Goal: Find specific page/section: Find specific page/section

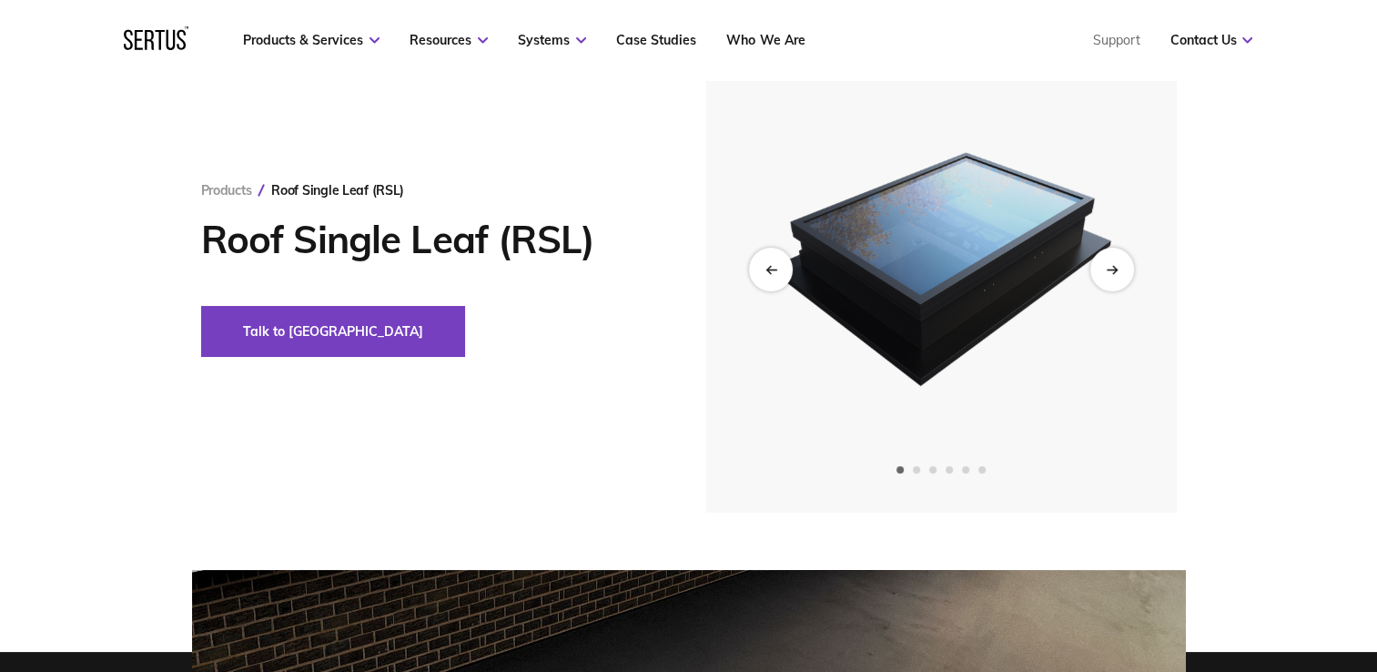
scroll to position [122, 0]
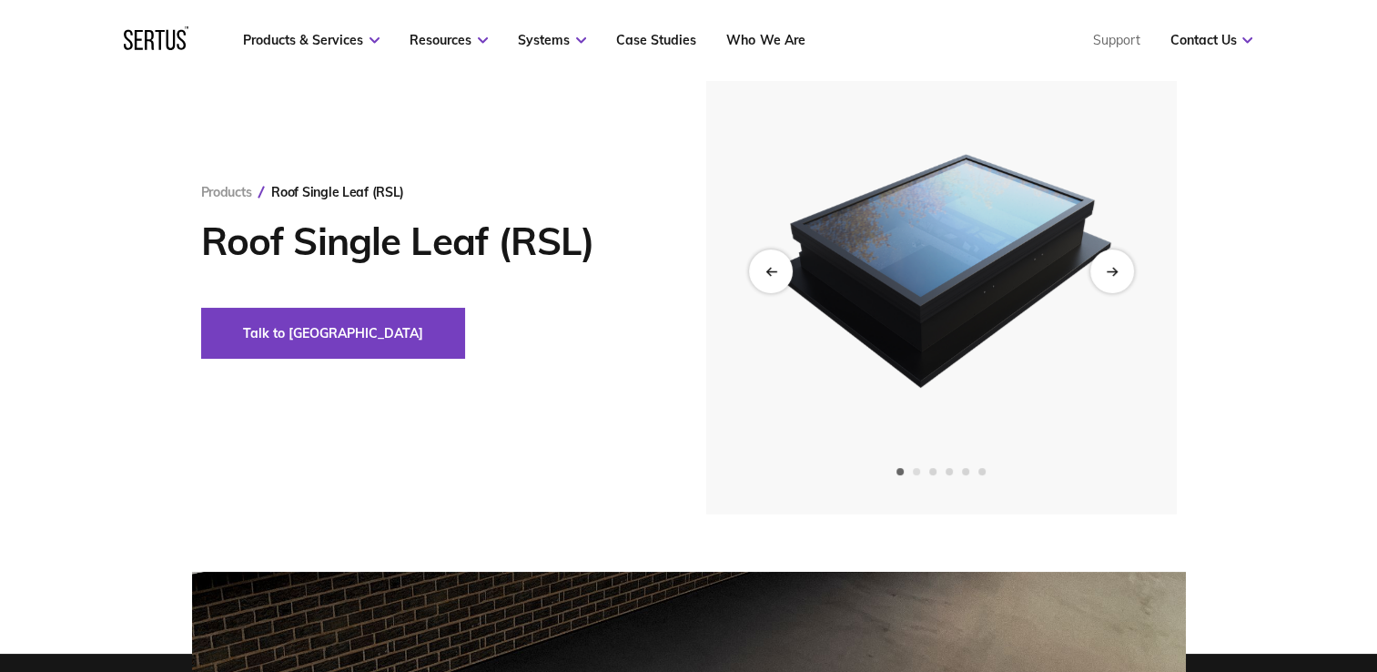
click at [916, 472] on span "Go to slide 2" at bounding box center [916, 471] width 7 height 7
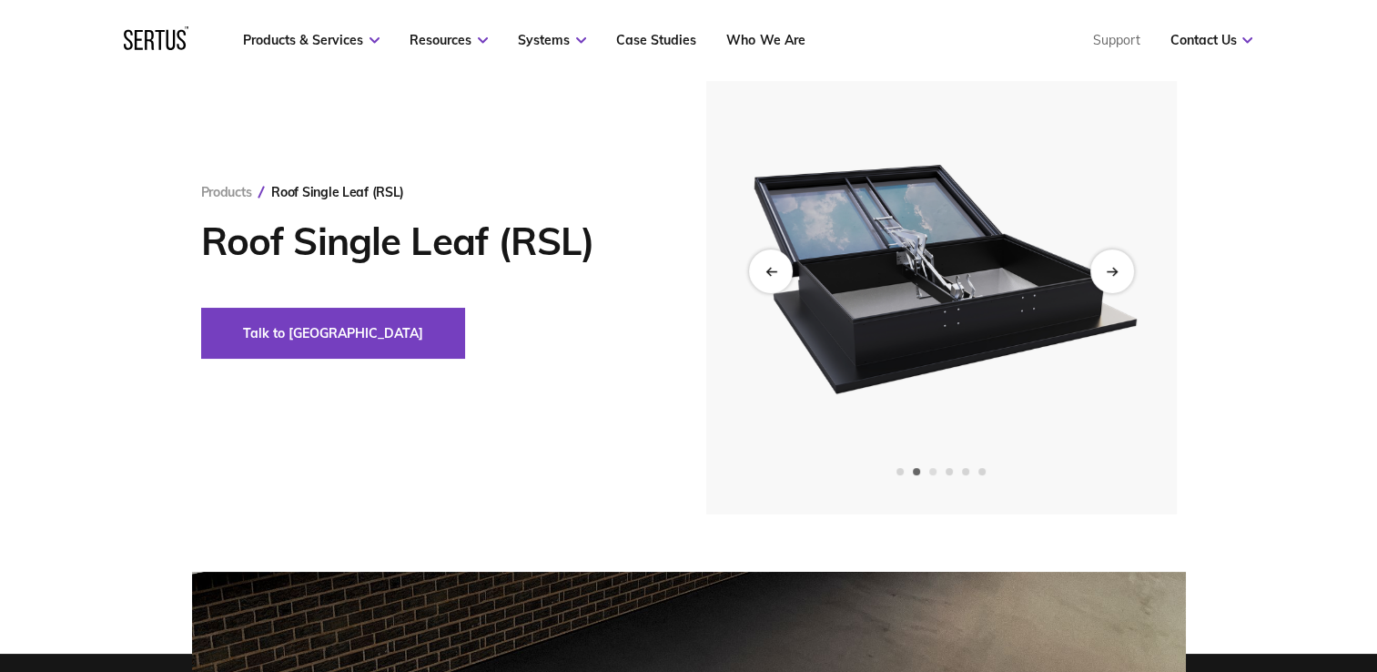
click at [936, 472] on span "Go to slide 3" at bounding box center [932, 471] width 7 height 7
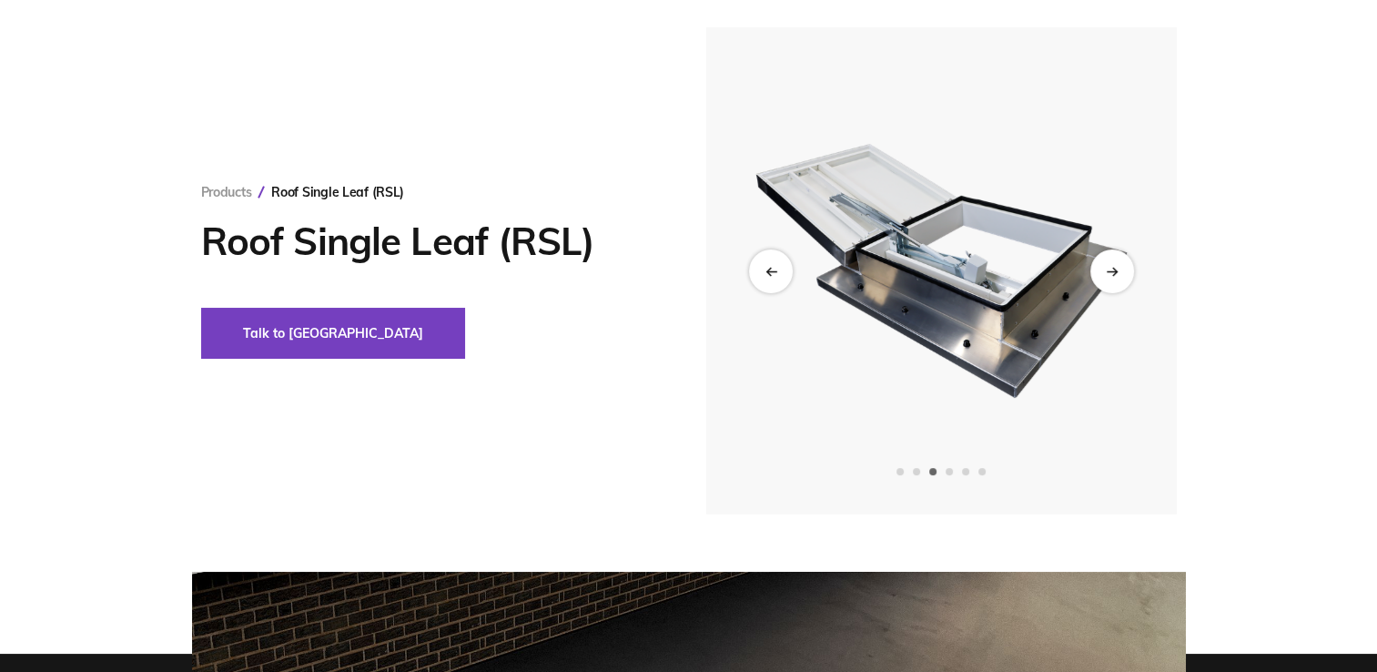
scroll to position [0, 0]
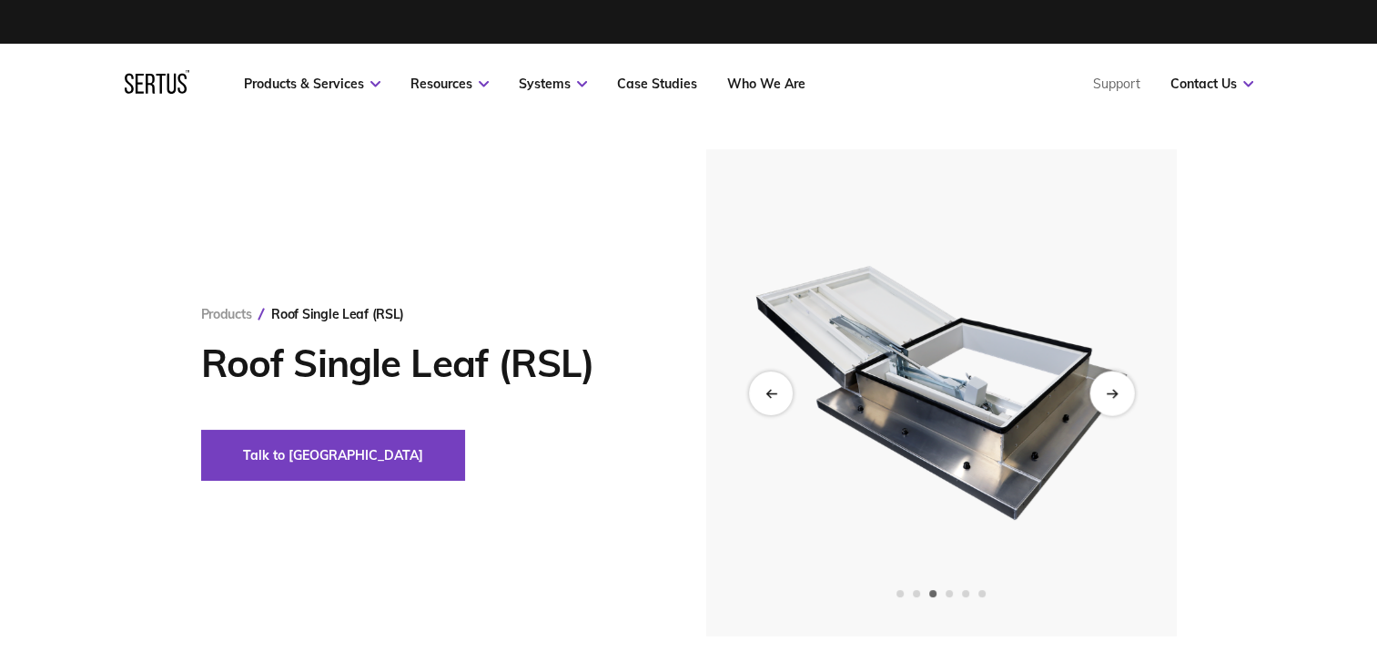
click at [1116, 390] on icon "Next slide" at bounding box center [1112, 393] width 12 height 10
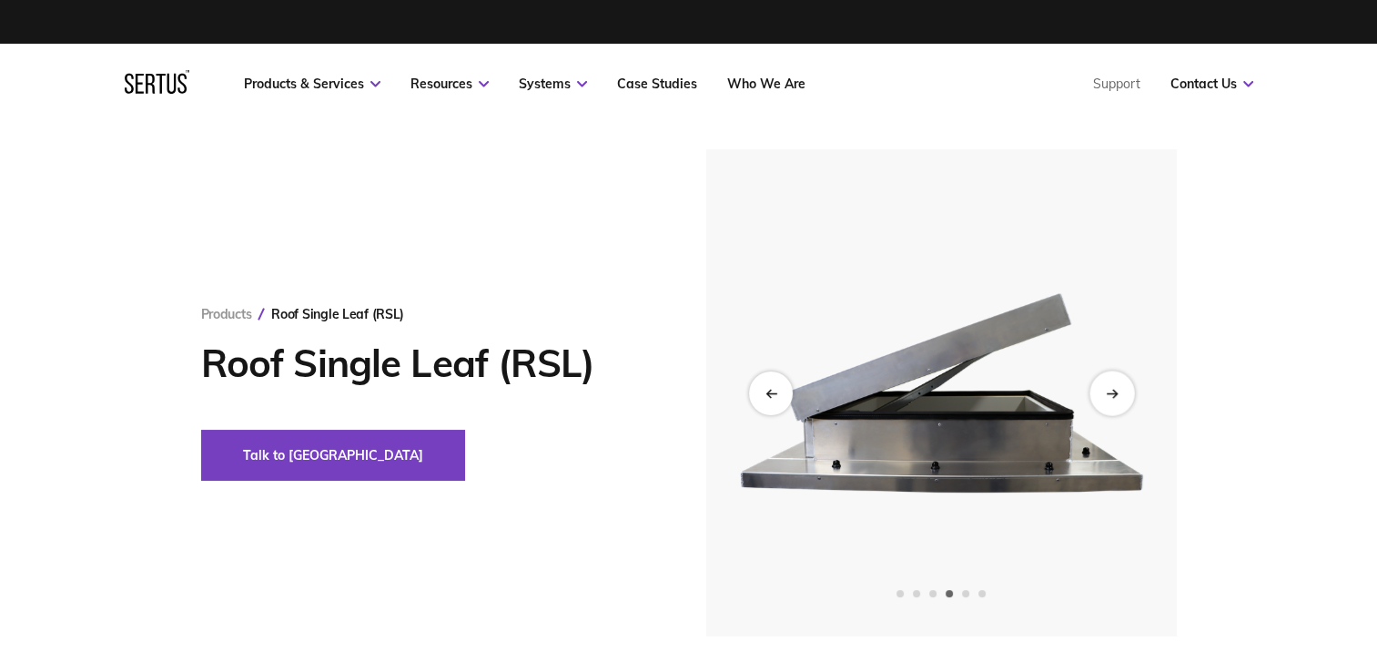
click at [1116, 390] on icon "Next slide" at bounding box center [1112, 393] width 12 height 10
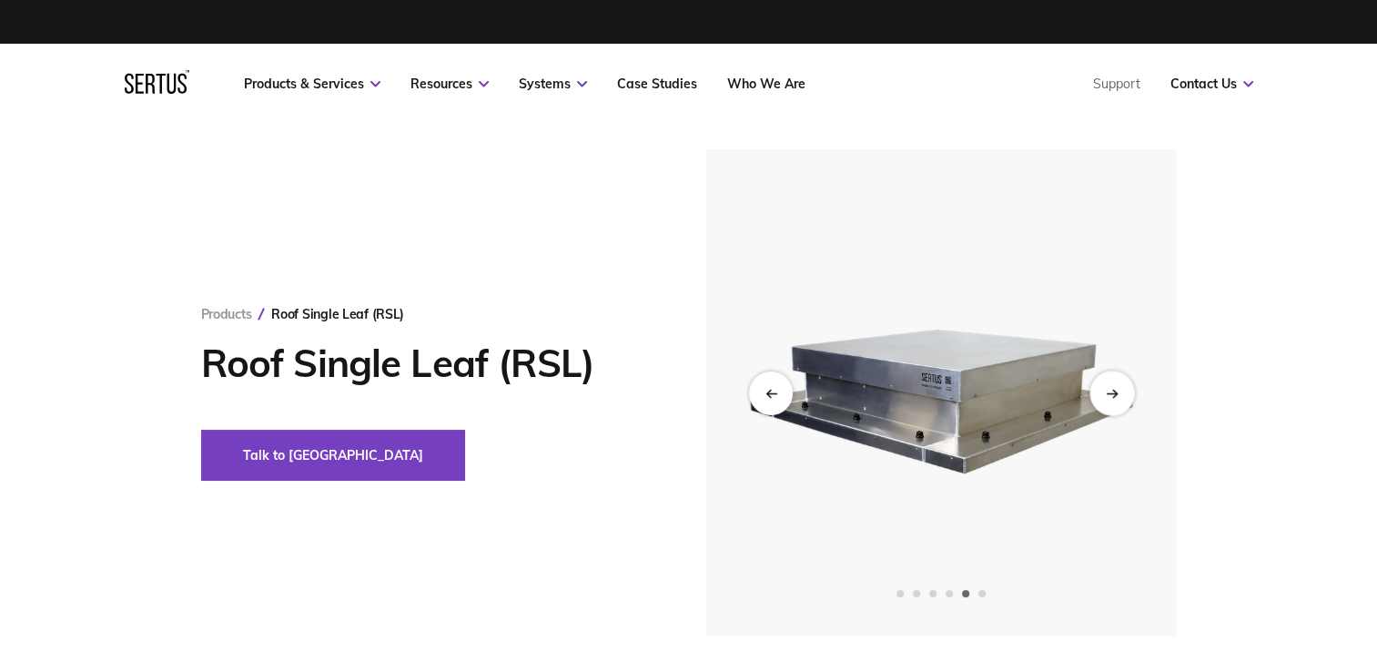
click at [1116, 390] on icon "Next slide" at bounding box center [1112, 393] width 12 height 10
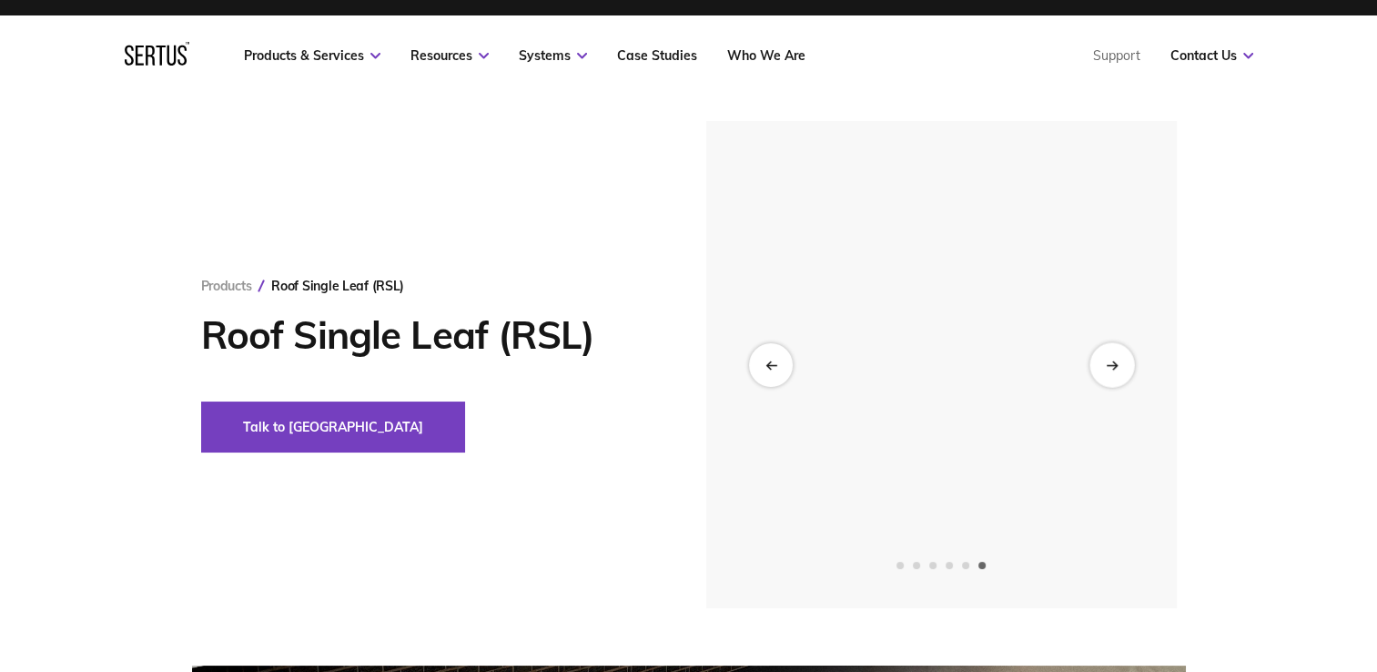
scroll to position [29, 0]
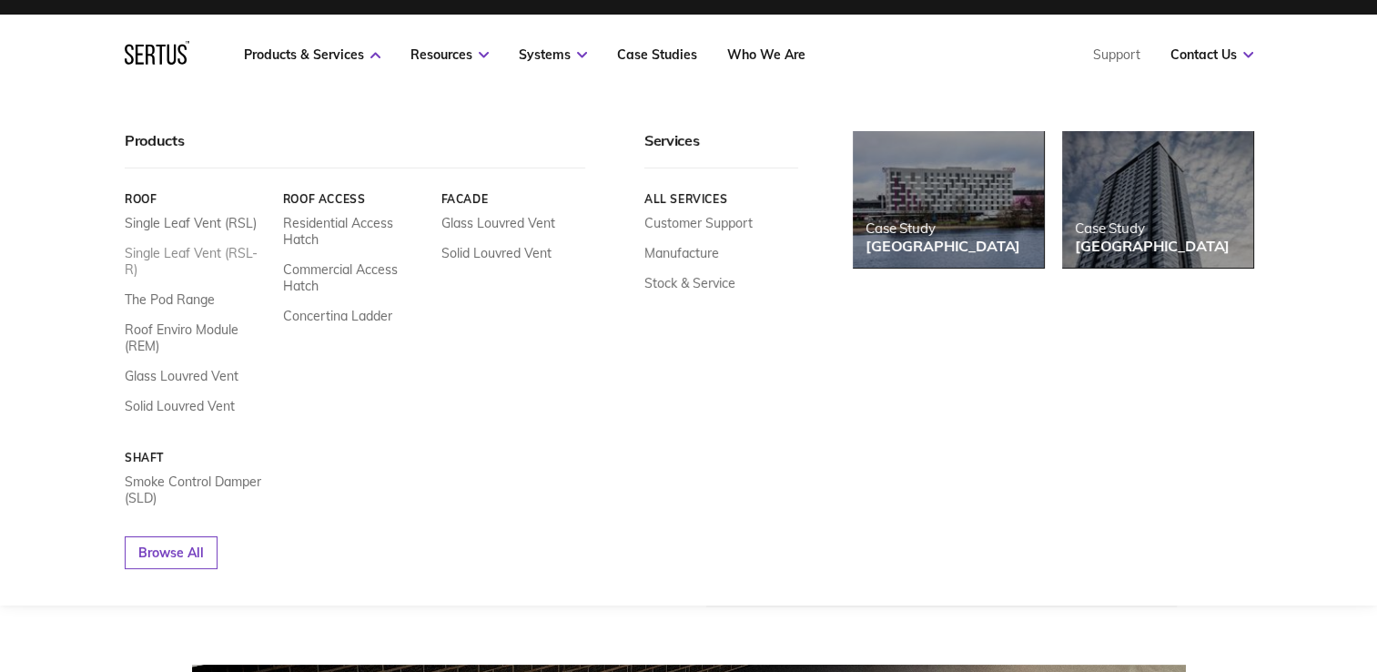
click at [229, 253] on link "Single Leaf Vent (RSL-R)" at bounding box center [197, 261] width 145 height 33
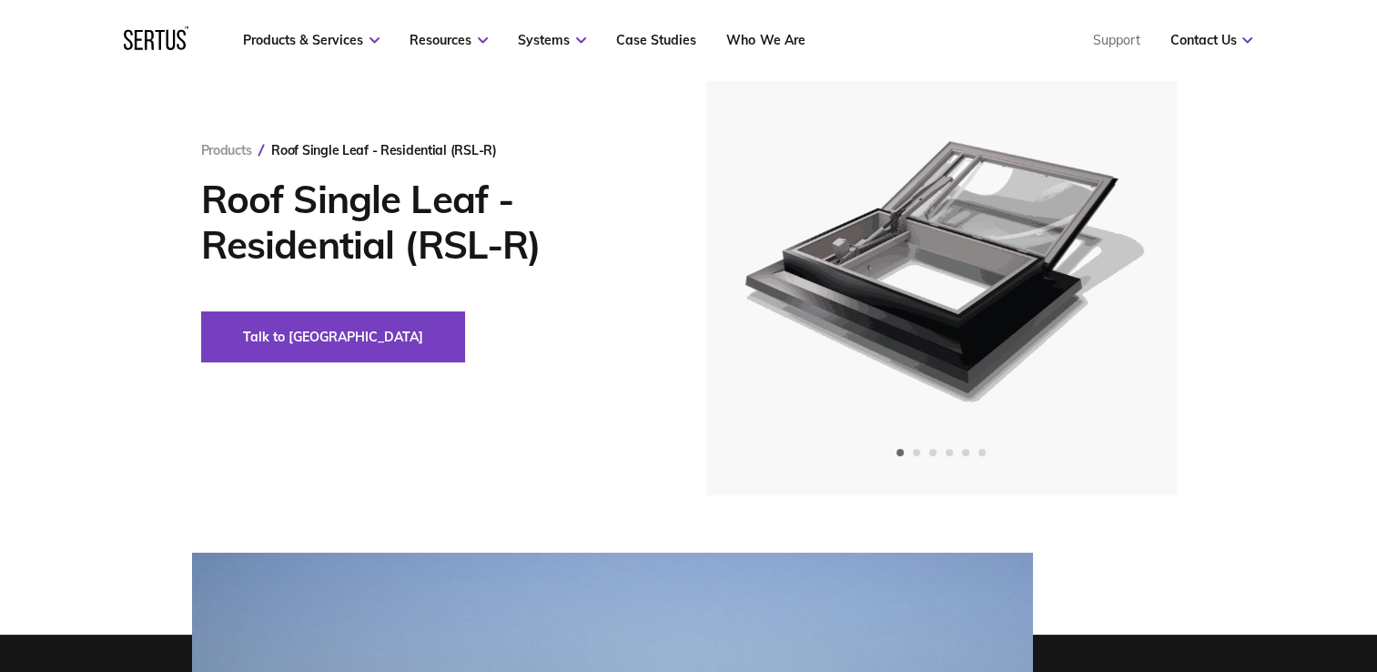
scroll to position [140, 0]
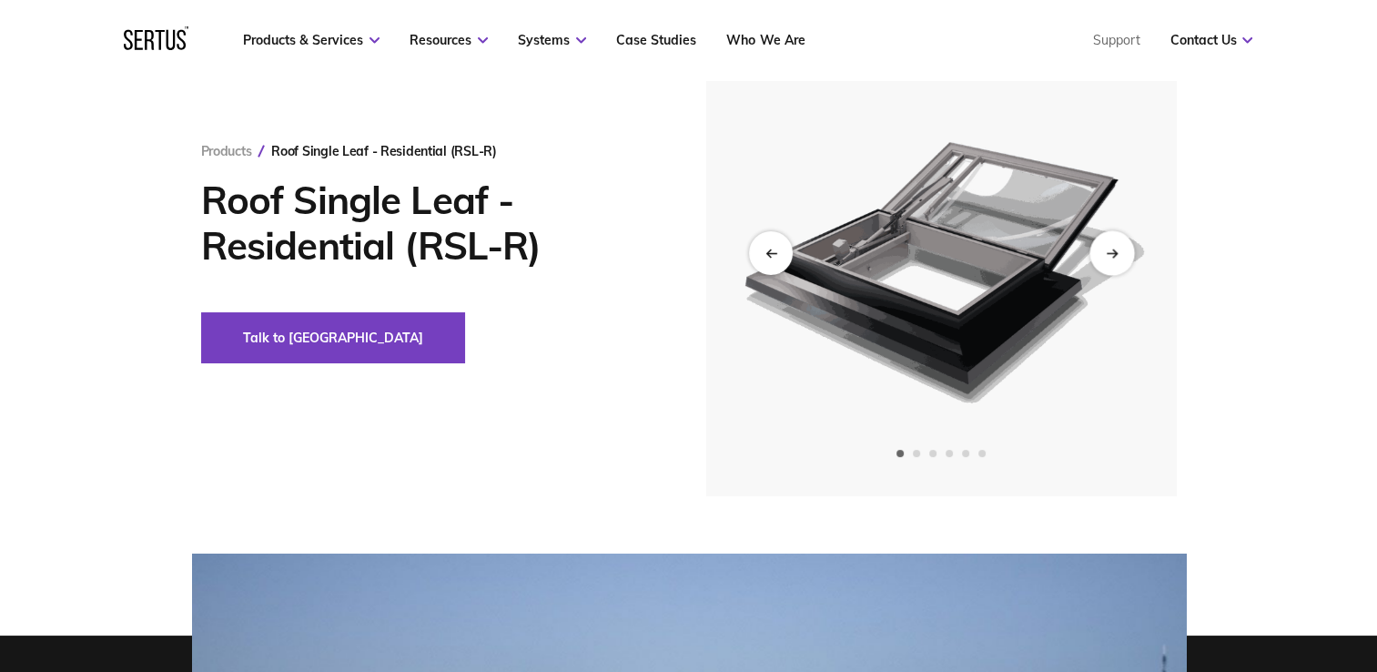
click at [1124, 255] on div "Next slide" at bounding box center [1112, 252] width 45 height 45
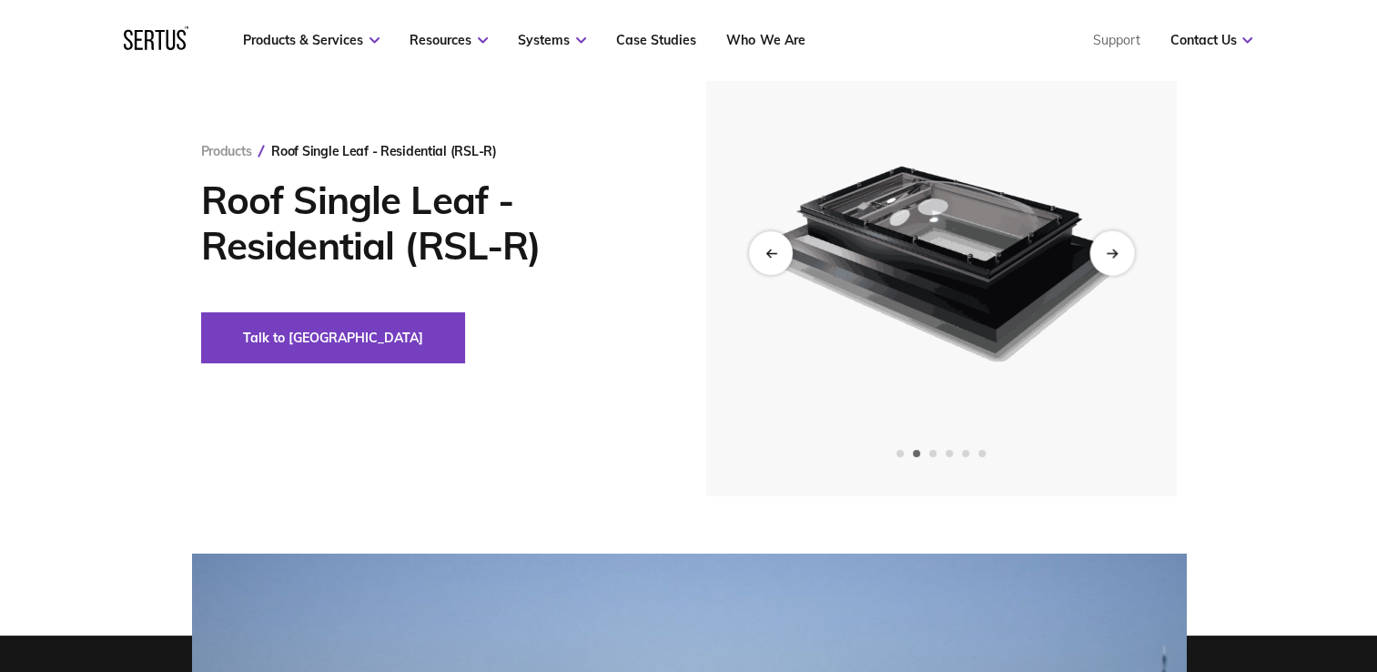
click at [1124, 255] on div "Next slide" at bounding box center [1112, 252] width 45 height 45
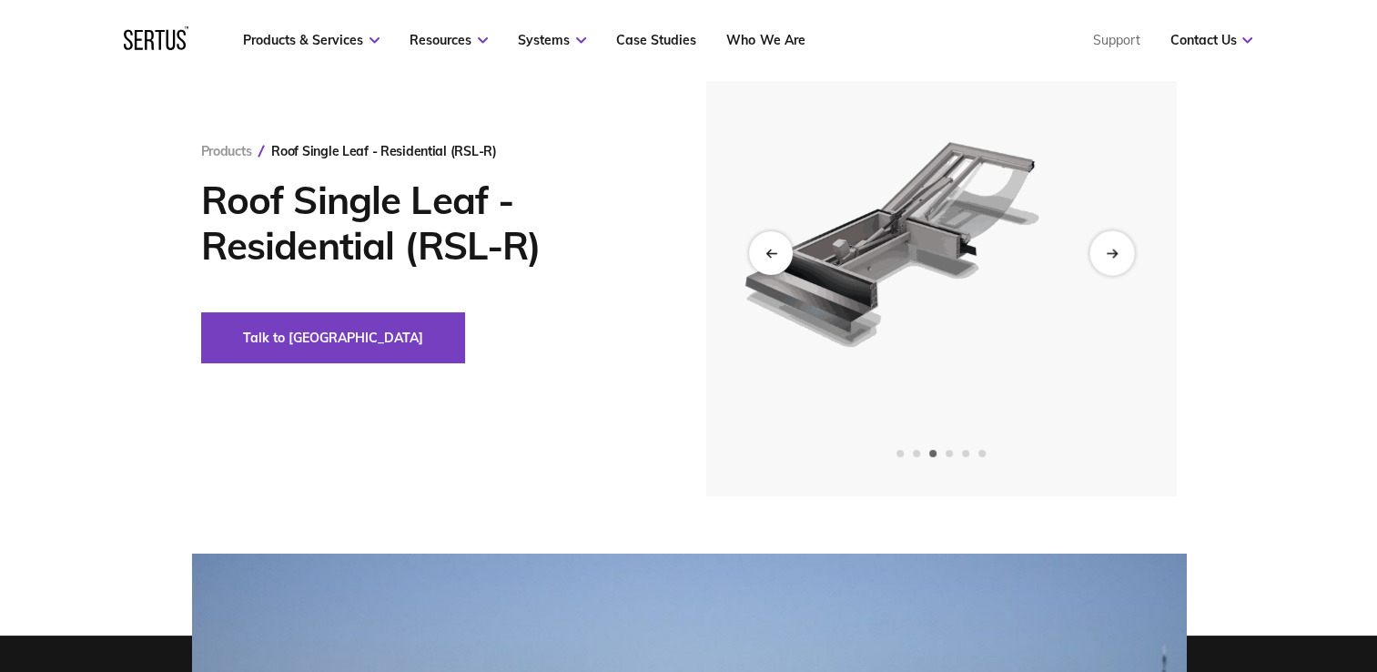
click at [1124, 255] on div "Next slide" at bounding box center [1112, 252] width 45 height 45
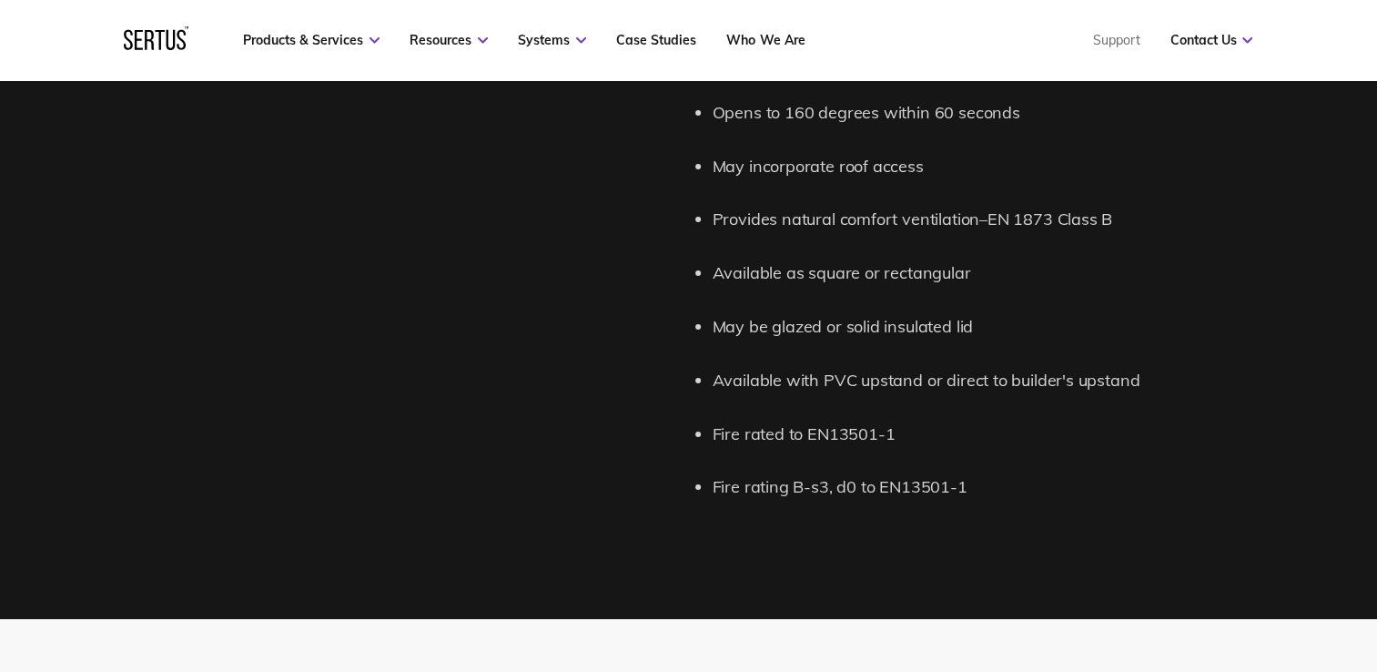
scroll to position [2037, 0]
